Goal: Transaction & Acquisition: Book appointment/travel/reservation

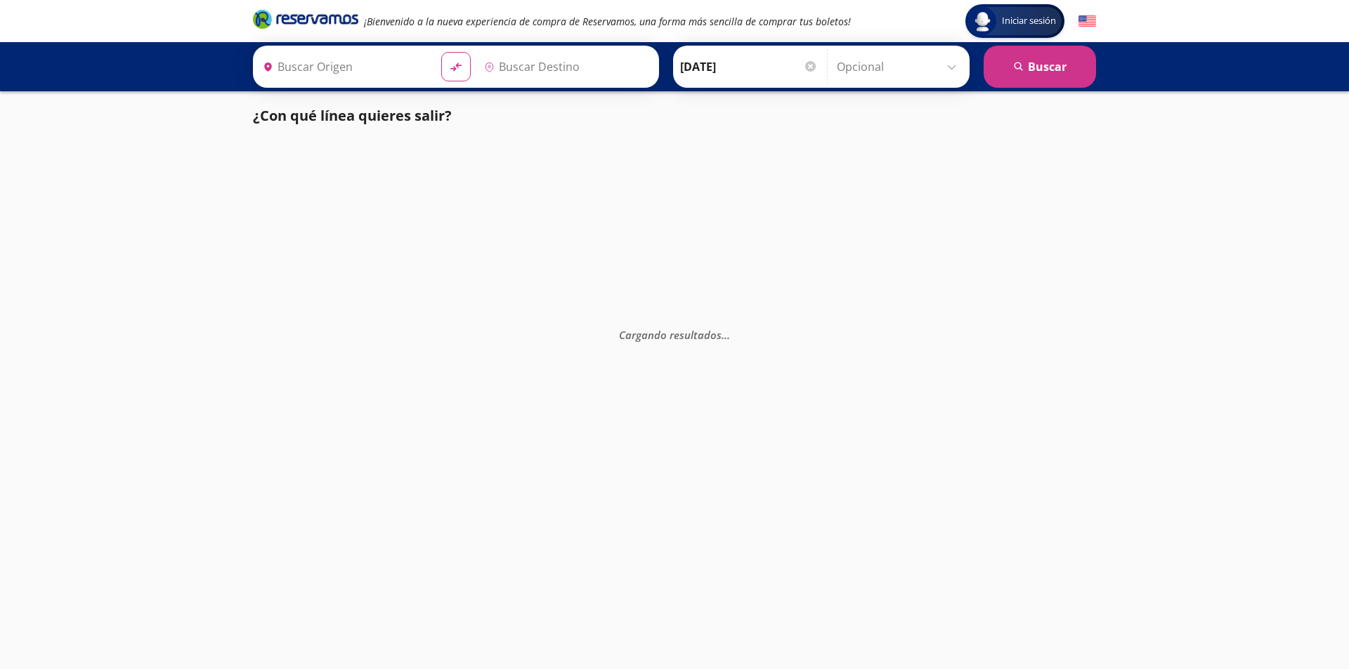
type input "[GEOGRAPHIC_DATA], [GEOGRAPHIC_DATA]"
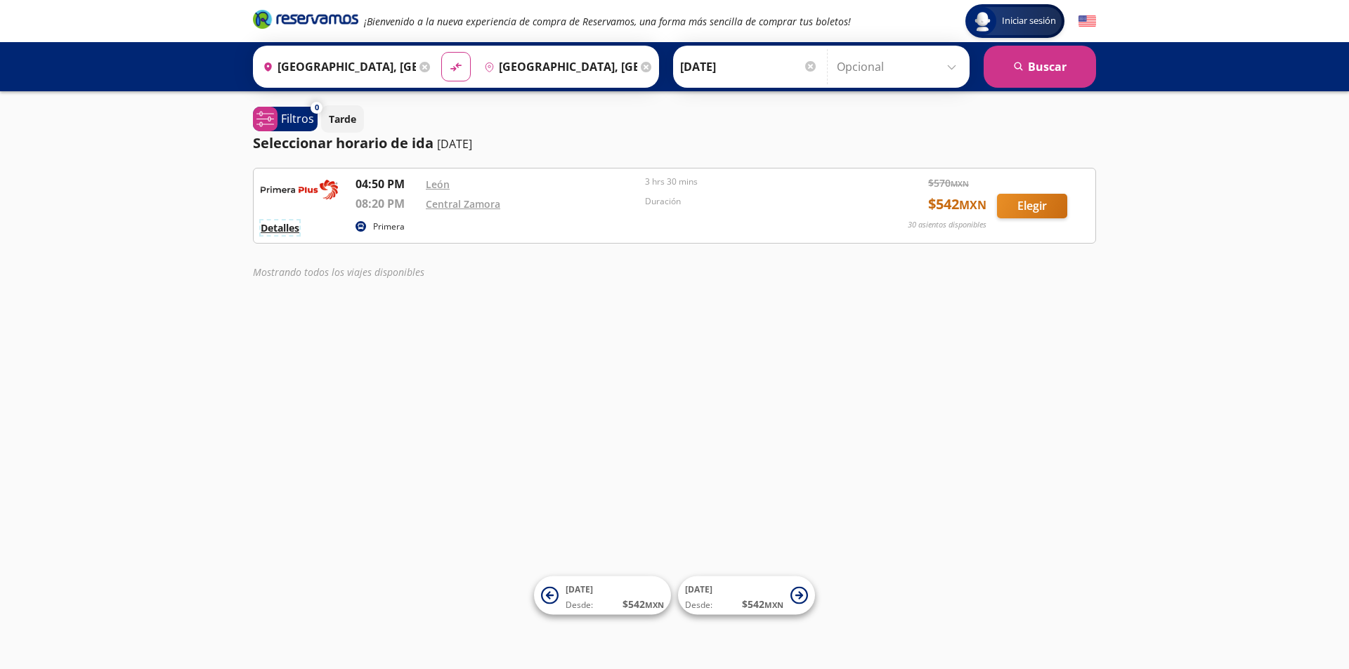
click at [291, 228] on button "Detalles" at bounding box center [280, 228] width 39 height 15
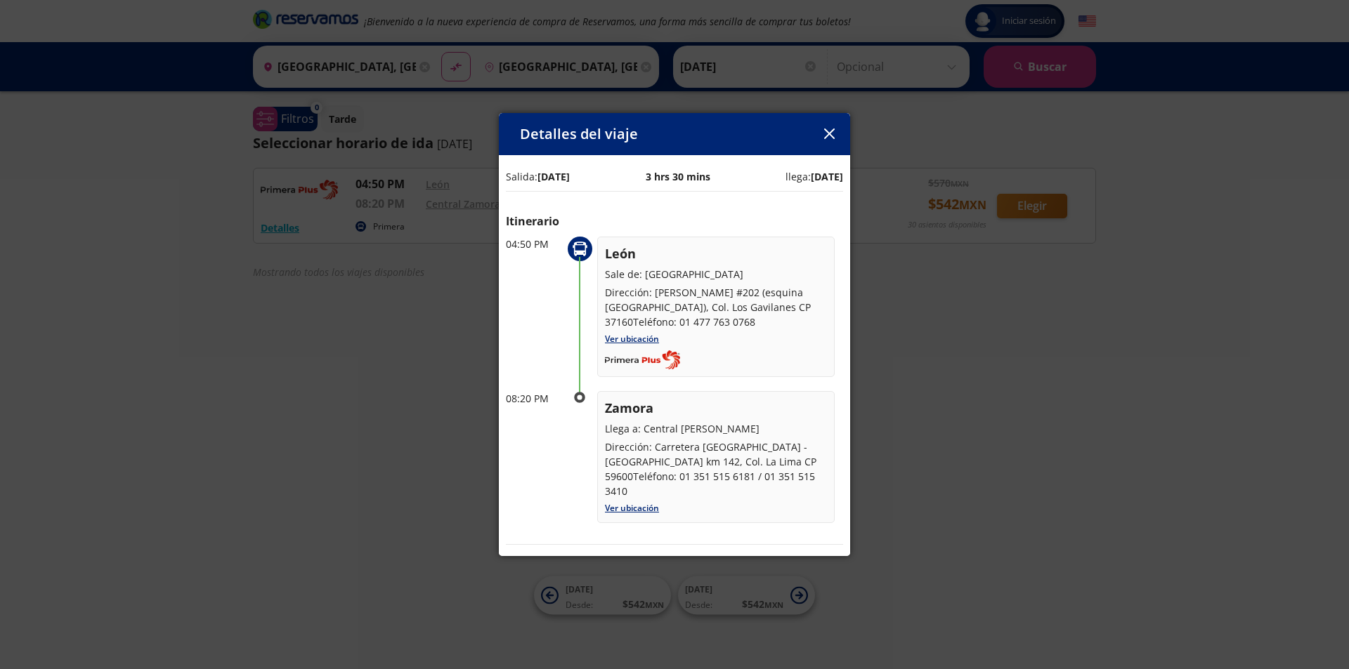
click at [824, 136] on icon "button" at bounding box center [829, 134] width 11 height 11
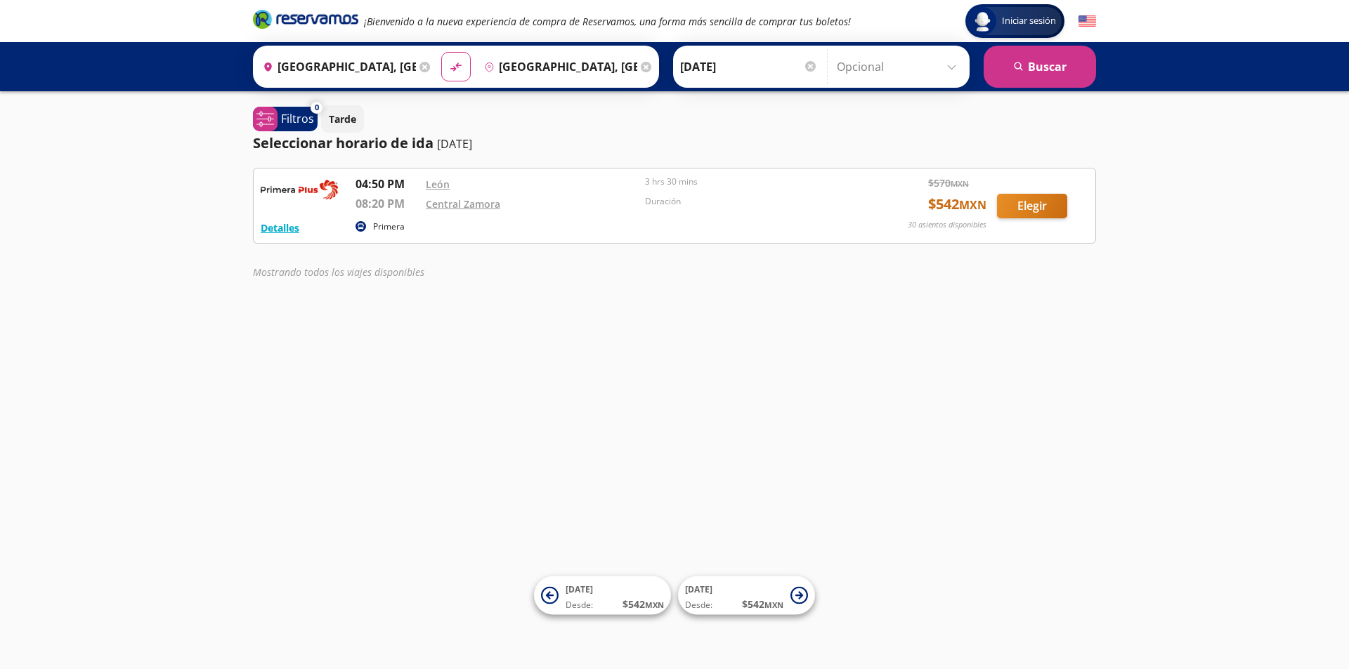
click at [735, 62] on input "[DATE]" at bounding box center [749, 66] width 138 height 35
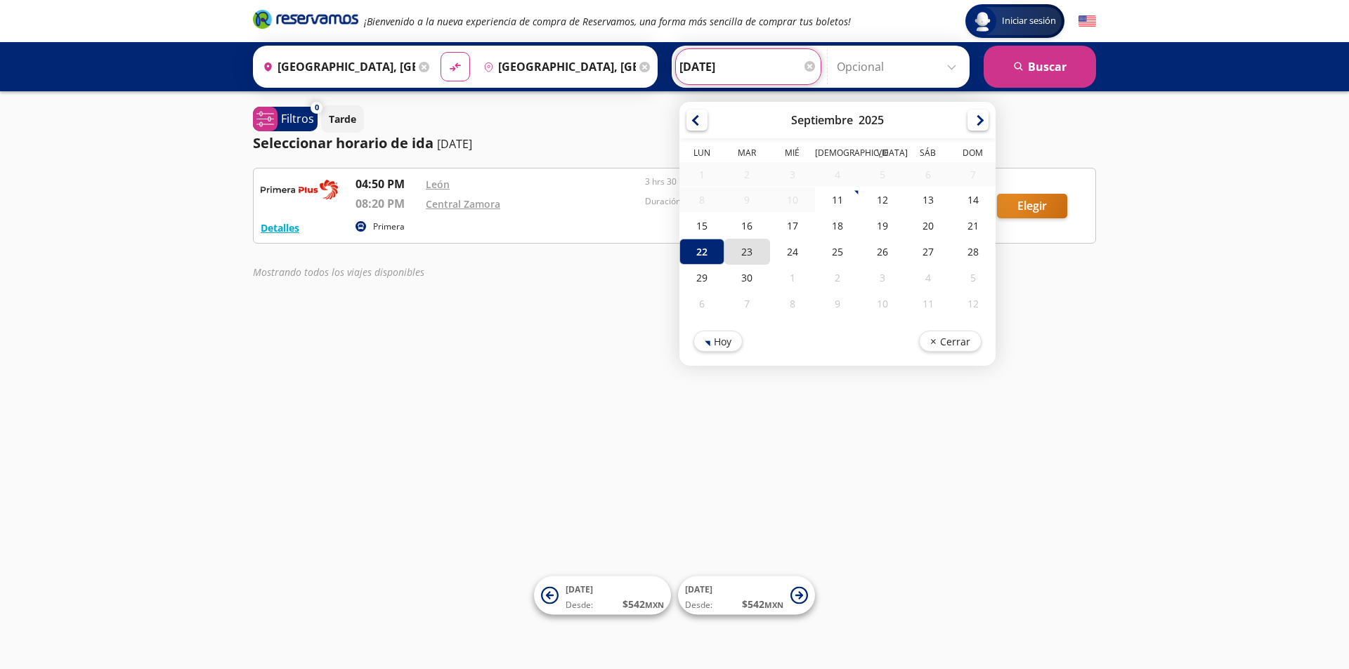
click at [752, 247] on div "23" at bounding box center [746, 252] width 45 height 26
type input "[DATE]"
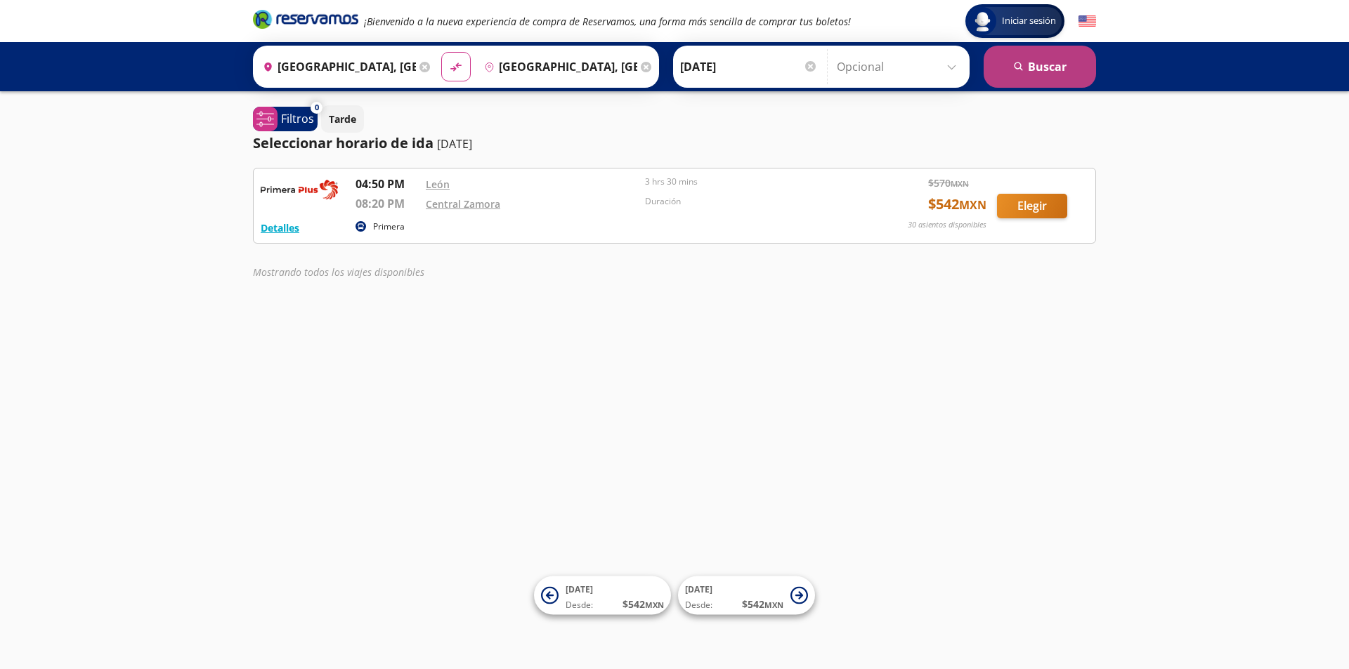
click at [1029, 76] on button "search [GEOGRAPHIC_DATA]" at bounding box center [1039, 67] width 112 height 42
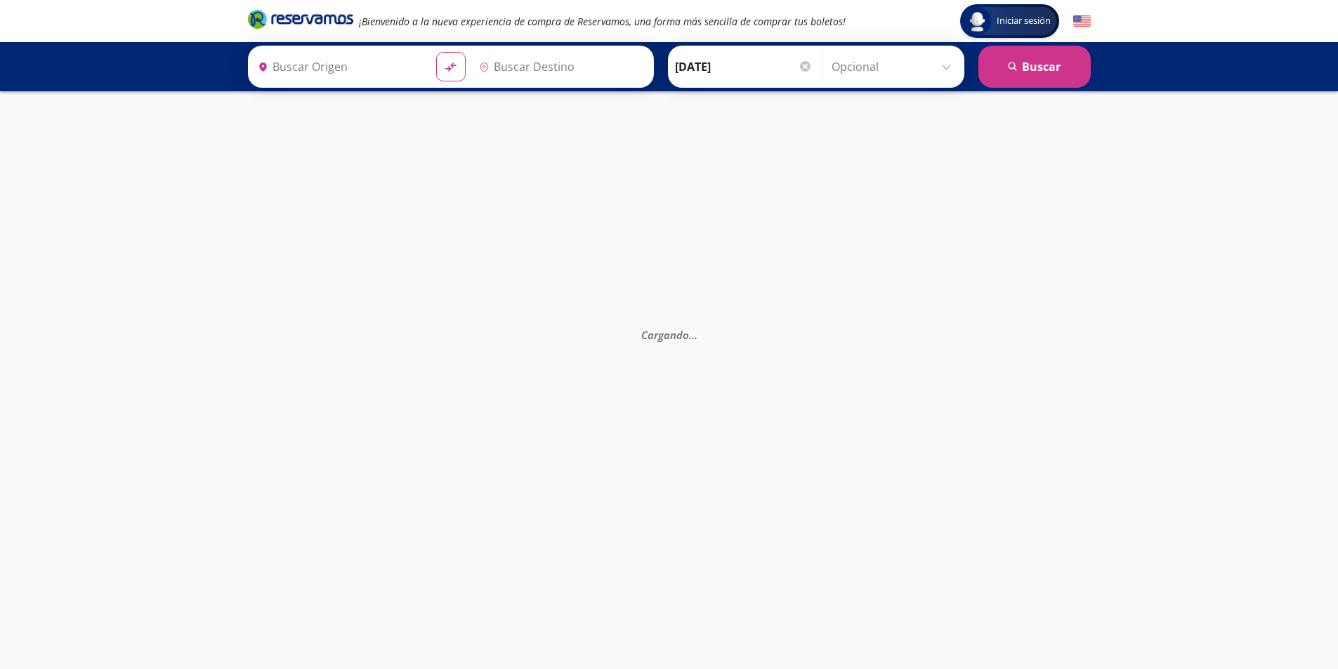
type input "[GEOGRAPHIC_DATA], [GEOGRAPHIC_DATA]"
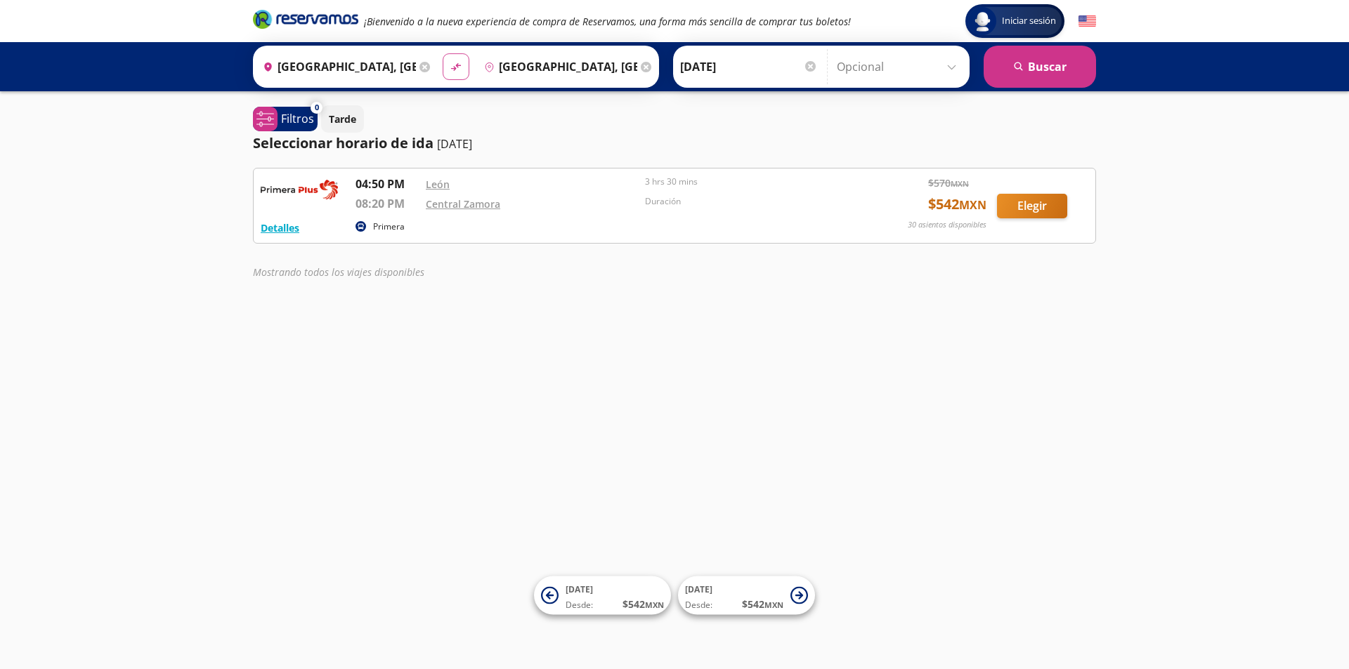
click at [452, 68] on icon at bounding box center [456, 67] width 10 height 8
type input "[GEOGRAPHIC_DATA], [GEOGRAPHIC_DATA]"
click at [1012, 67] on button "search [GEOGRAPHIC_DATA]" at bounding box center [1039, 67] width 112 height 42
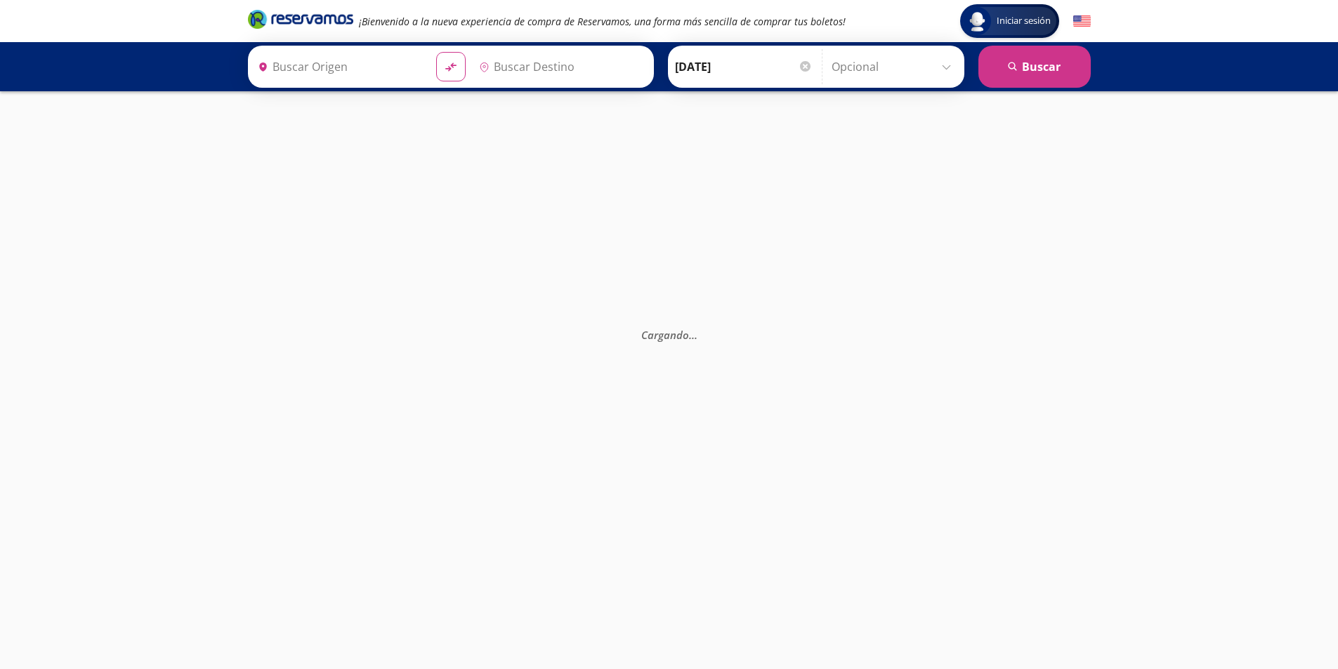
type input "[GEOGRAPHIC_DATA], [GEOGRAPHIC_DATA]"
click at [742, 70] on input "[DATE]" at bounding box center [744, 66] width 138 height 35
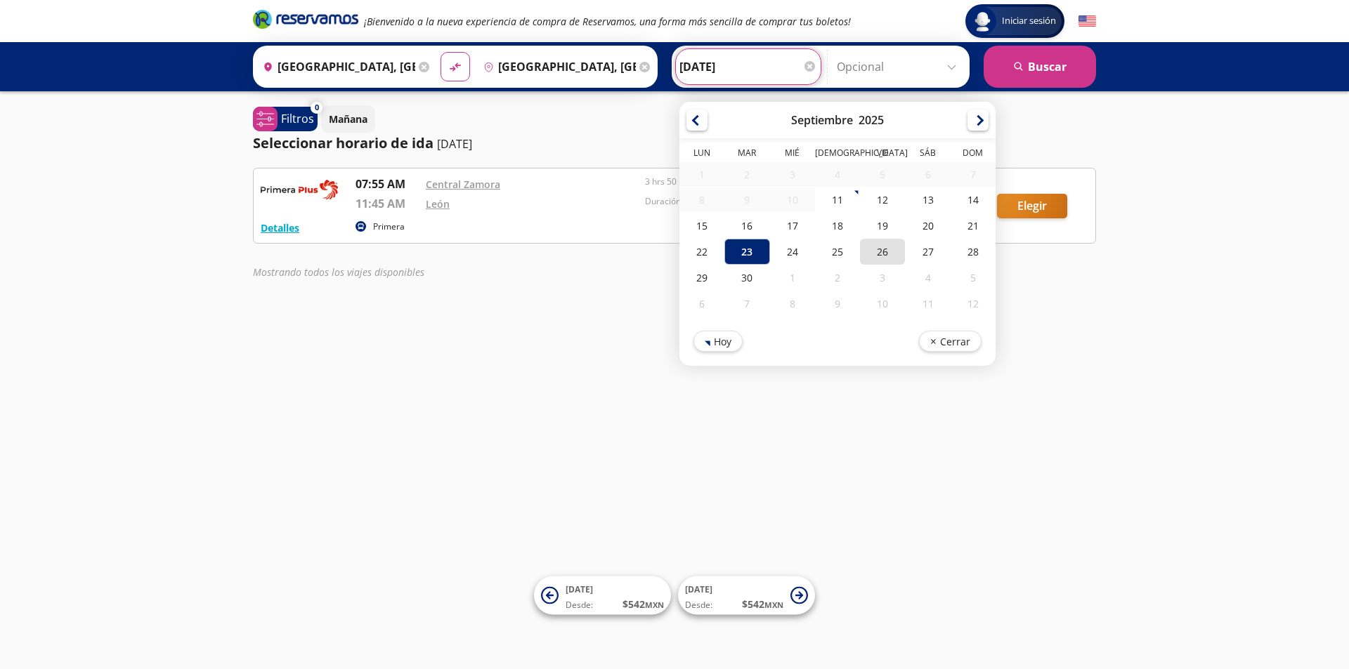
click at [875, 251] on div "26" at bounding box center [882, 252] width 45 height 26
type input "[DATE]"
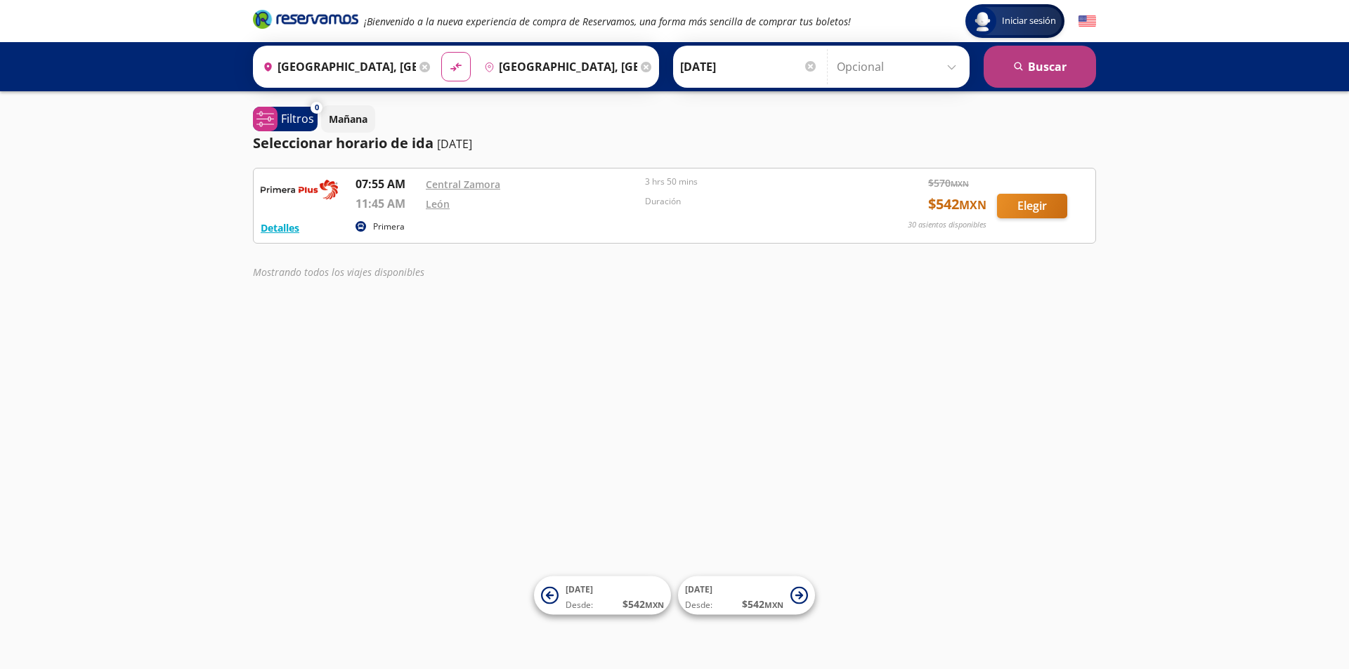
click at [1023, 58] on button "search [GEOGRAPHIC_DATA]" at bounding box center [1039, 67] width 112 height 42
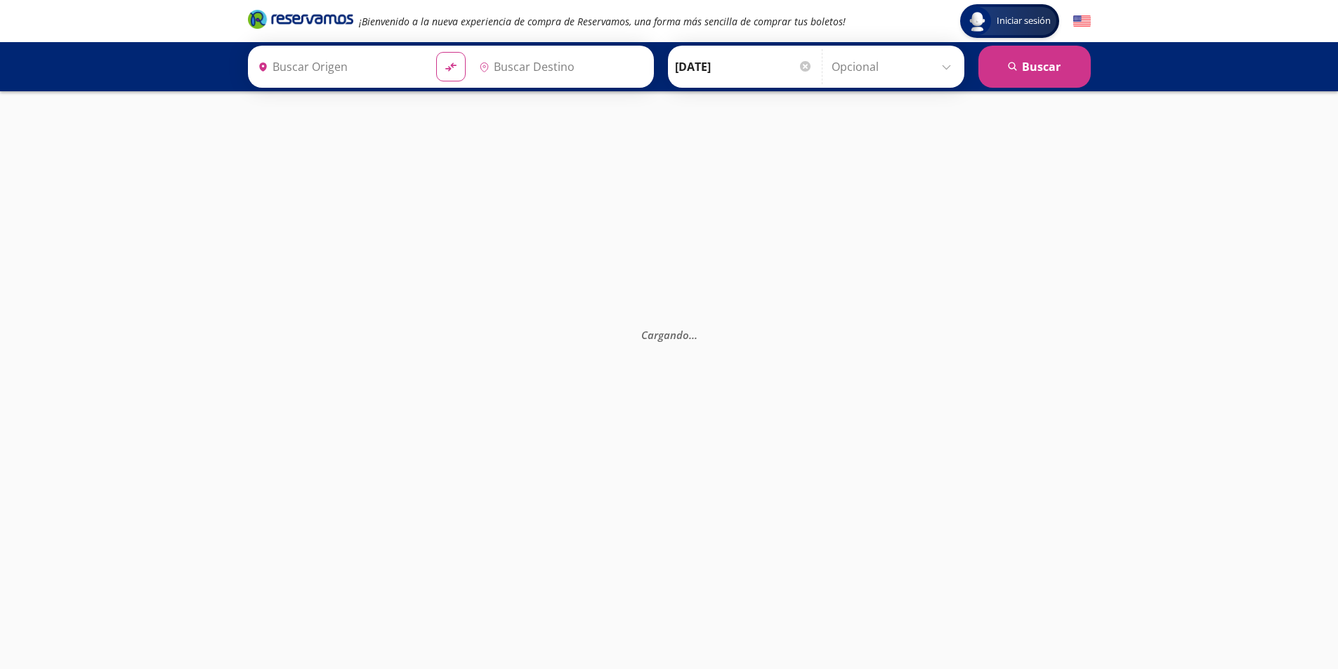
type input "[GEOGRAPHIC_DATA], [GEOGRAPHIC_DATA]"
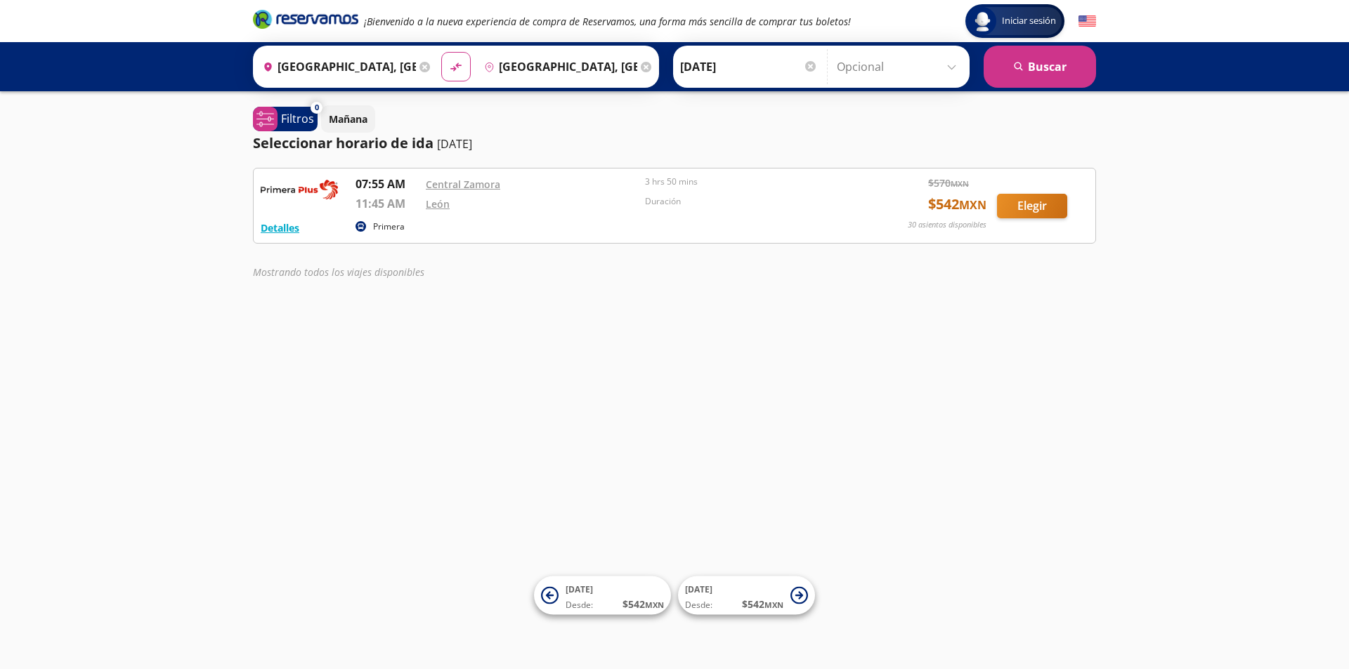
click at [546, 275] on div "Mostrando todos los viajes disponibles" at bounding box center [674, 272] width 843 height 15
